Goal: Find specific page/section: Find specific page/section

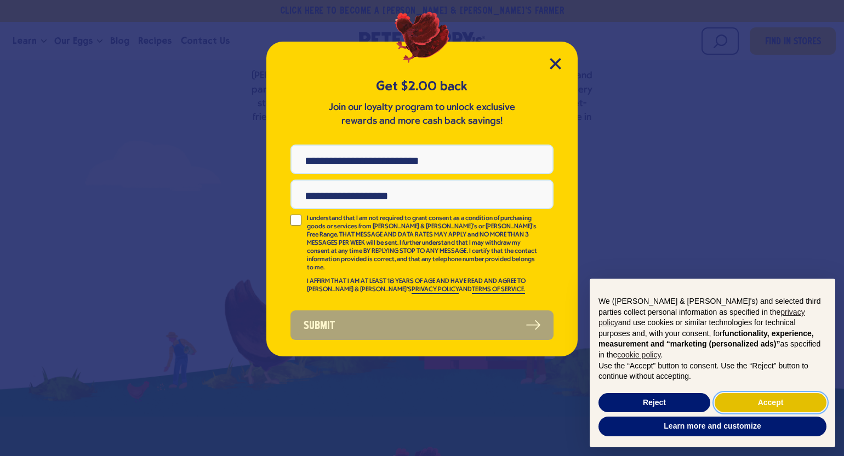
click at [773, 400] on button "Accept" at bounding box center [770, 403] width 112 height 20
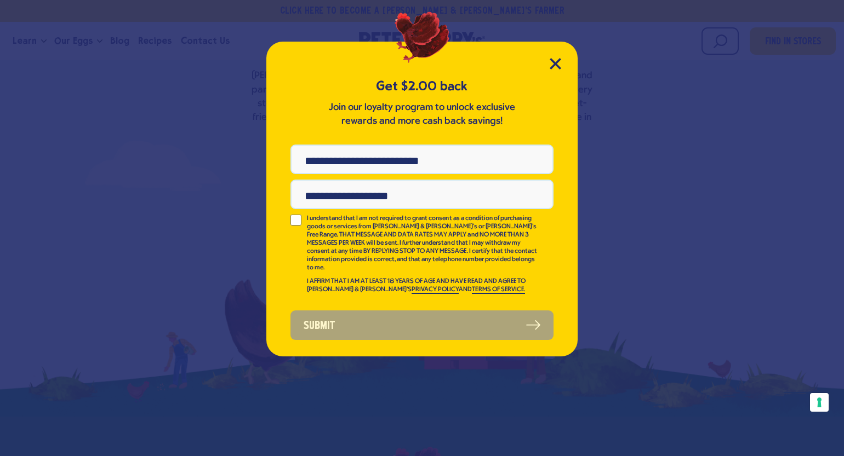
click at [554, 71] on div "Get $2.00 back Join our loyalty program to unlock exclusive rewards and more ca…" at bounding box center [421, 199] width 311 height 315
click at [554, 64] on icon "Close Modal" at bounding box center [555, 64] width 10 height 10
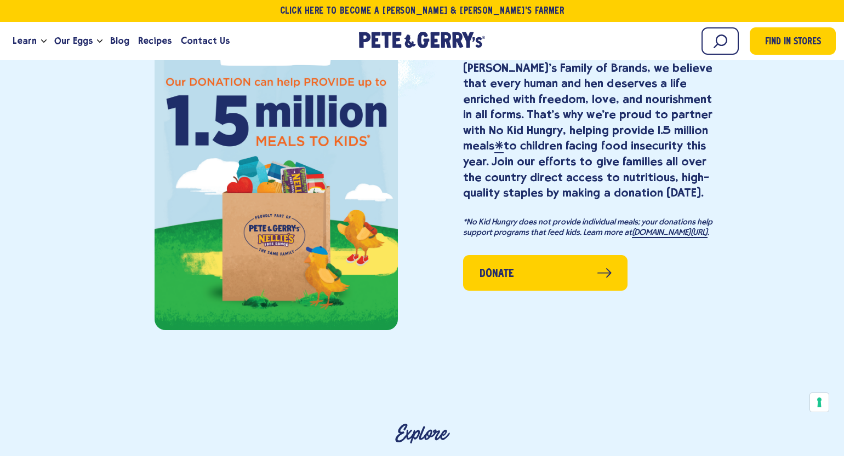
scroll to position [1370, 0]
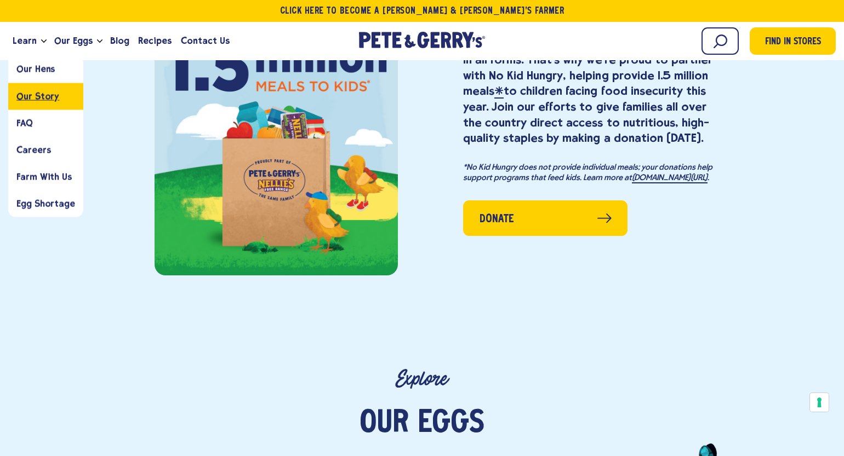
click at [34, 93] on span "Our Story" at bounding box center [37, 96] width 43 height 10
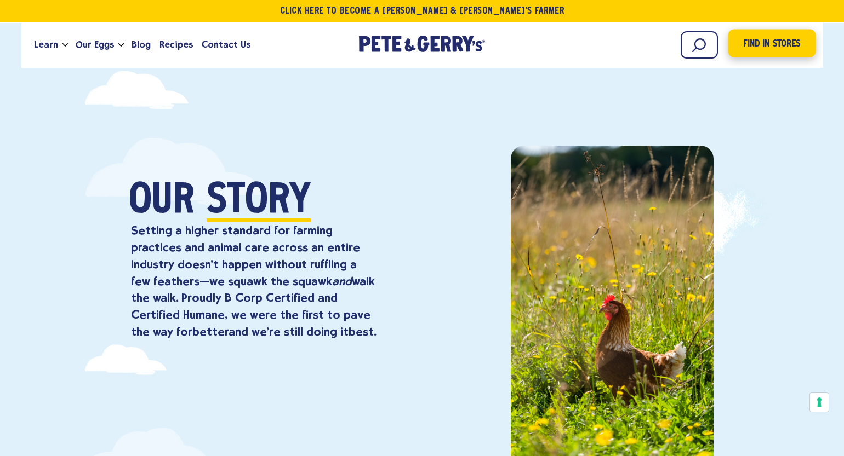
click at [765, 39] on span "Find in Stores" at bounding box center [771, 44] width 57 height 15
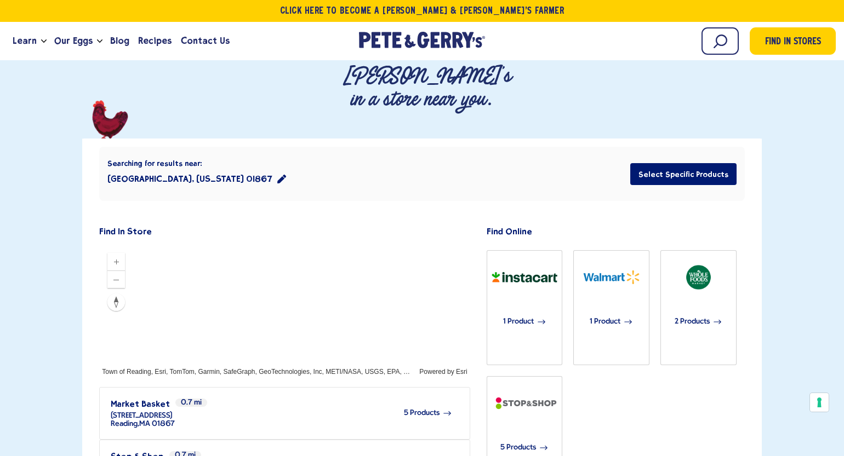
scroll to position [219, 0]
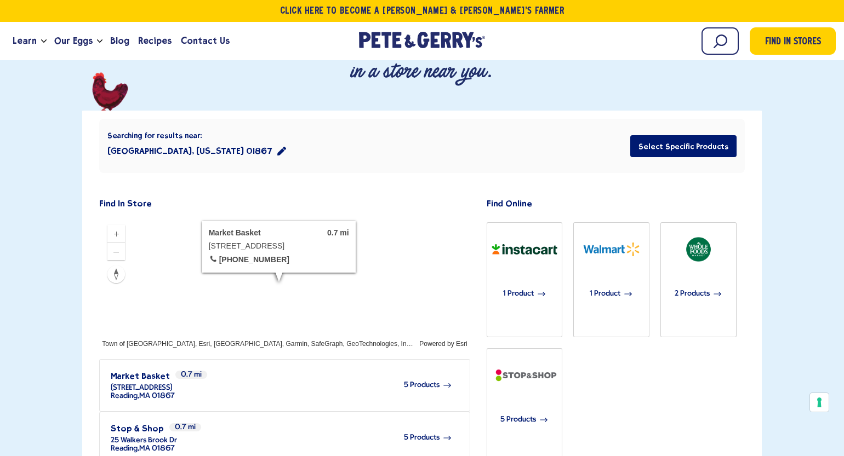
click at [277, 147] on icon "location filter" at bounding box center [281, 151] width 9 height 9
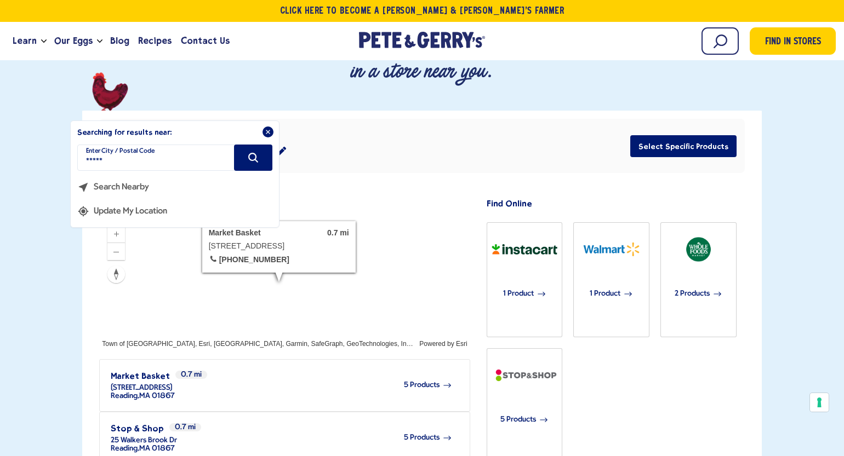
drag, startPoint x: 130, startPoint y: 95, endPoint x: 97, endPoint y: 105, distance: 34.3
click at [97, 145] on div "In the following text field you can enter a new postal code or city to update t…" at bounding box center [174, 182] width 195 height 75
type input "*"
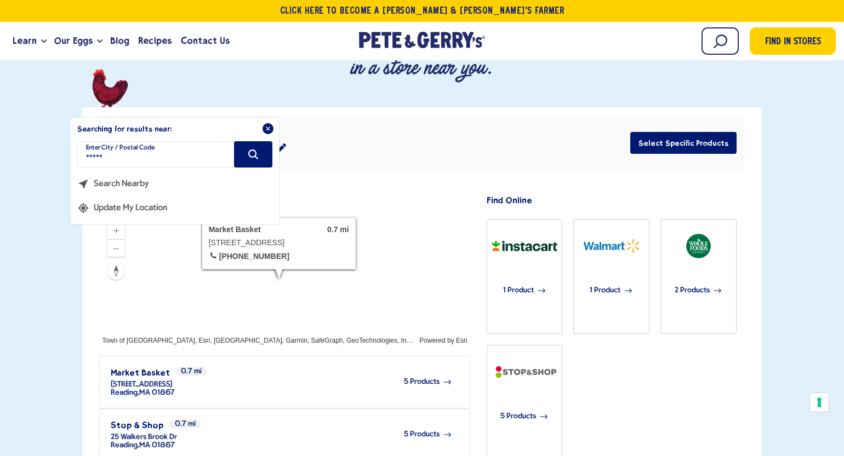
scroll to position [164, 0]
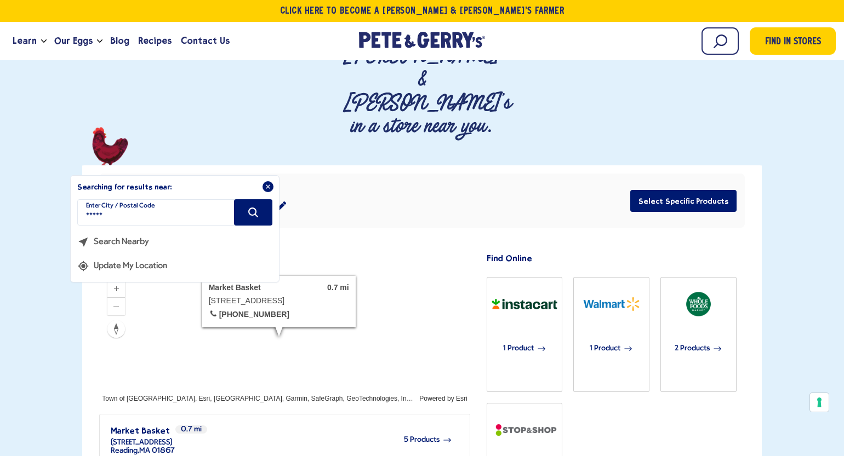
type input "*****"
click at [252, 207] on icon "Search" at bounding box center [253, 213] width 12 height 12
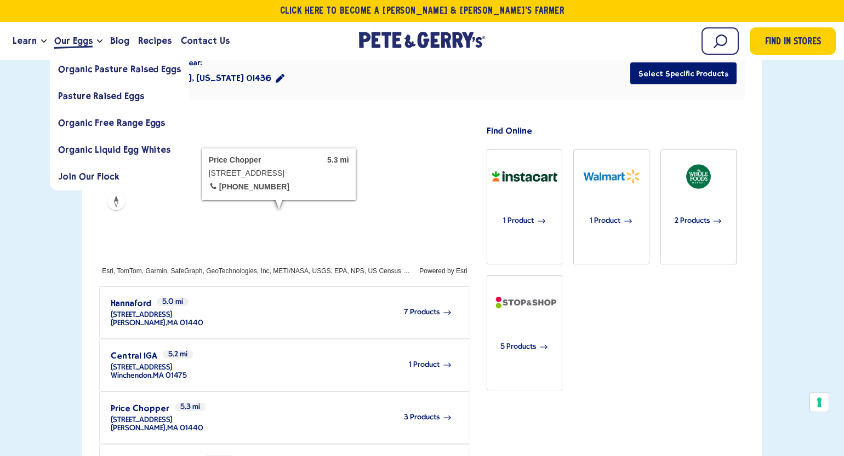
scroll to position [110, 0]
